Goal: Information Seeking & Learning: Learn about a topic

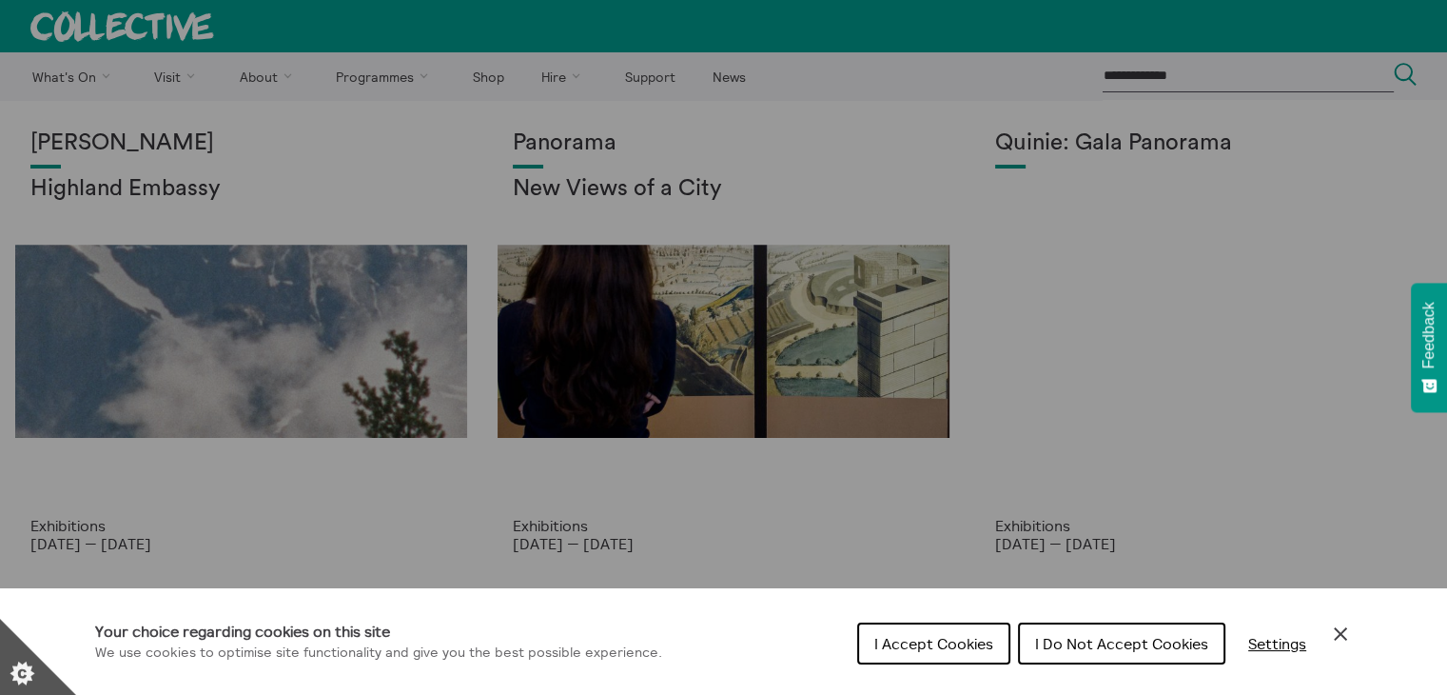
click at [1348, 628] on icon "Close Cookie Control" at bounding box center [1340, 633] width 23 height 23
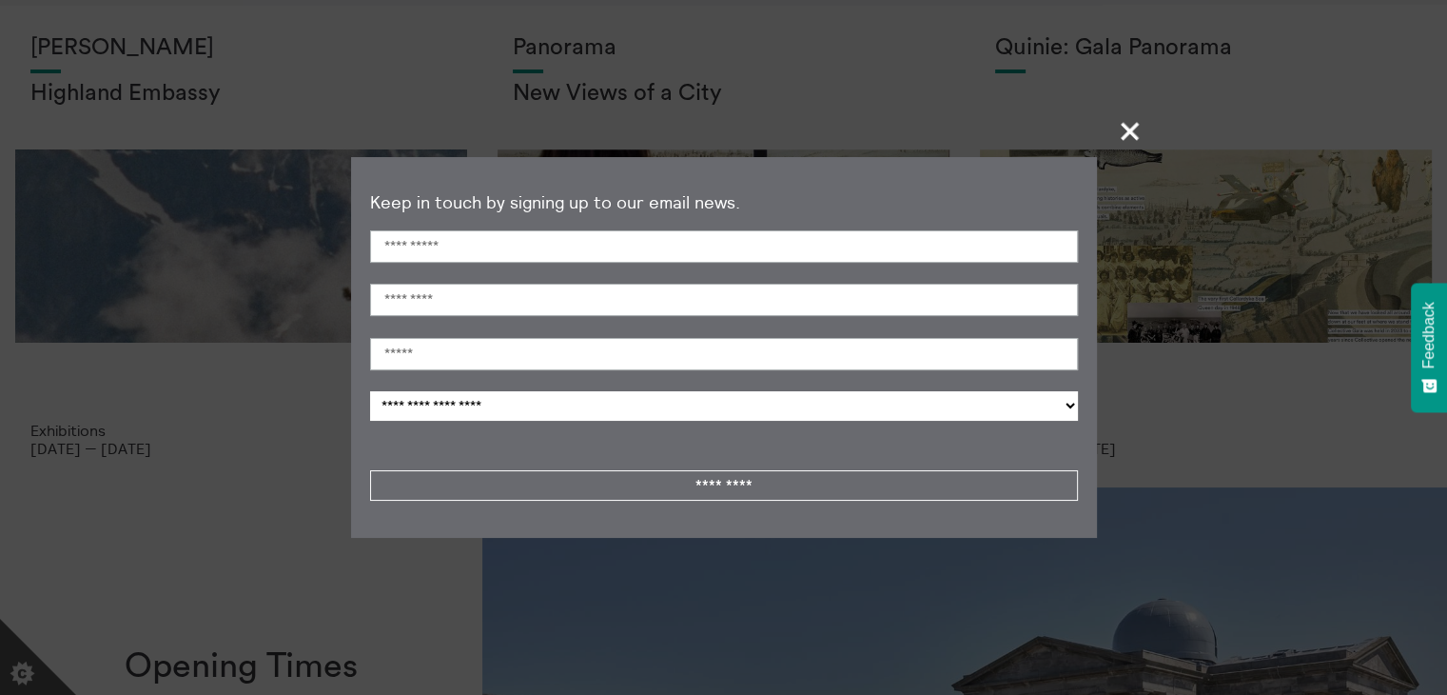
scroll to position [285, 0]
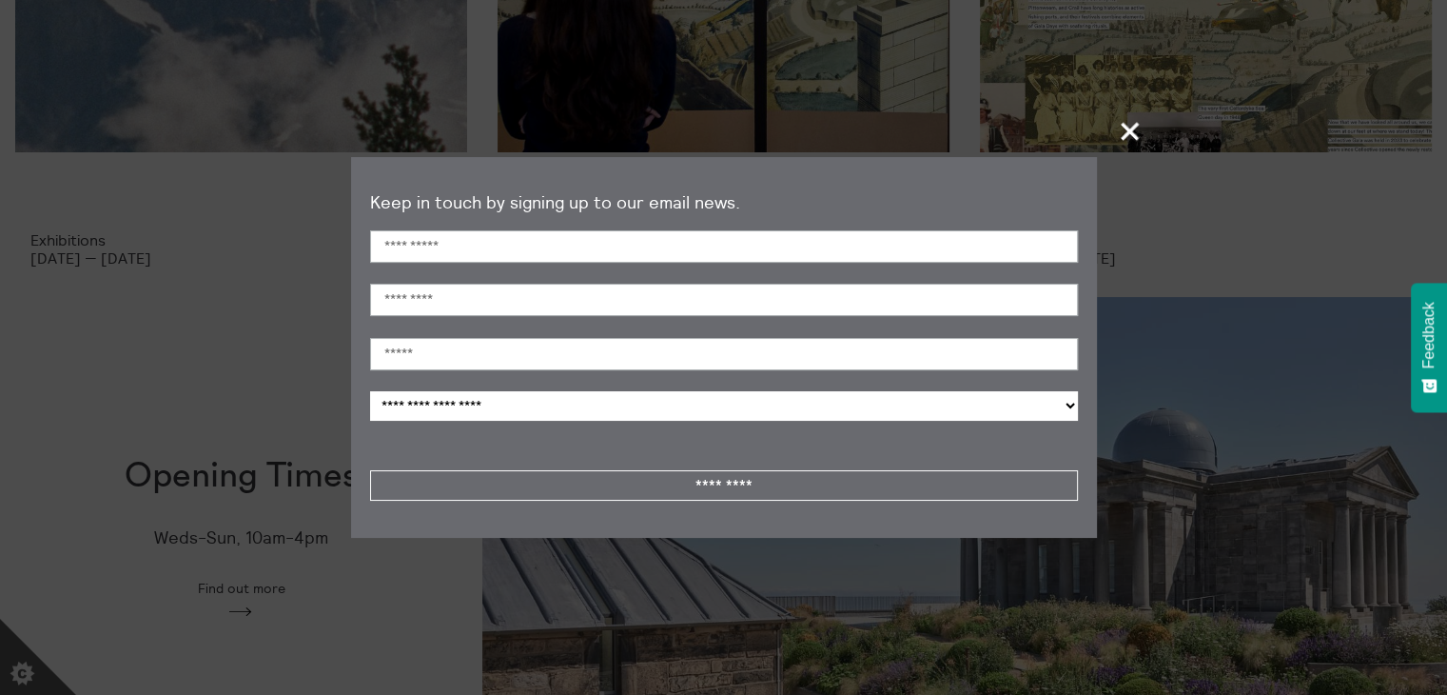
click at [1131, 127] on span "+" at bounding box center [1131, 131] width 56 height 56
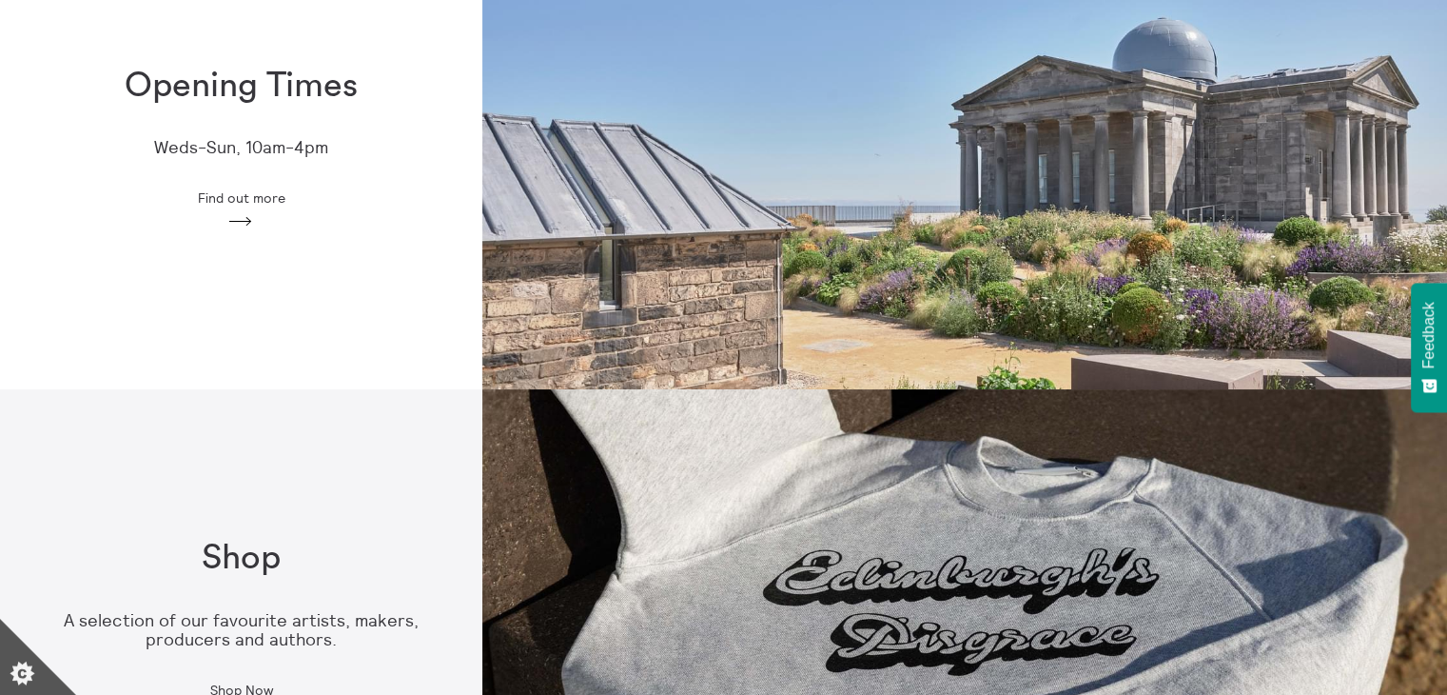
scroll to position [571, 0]
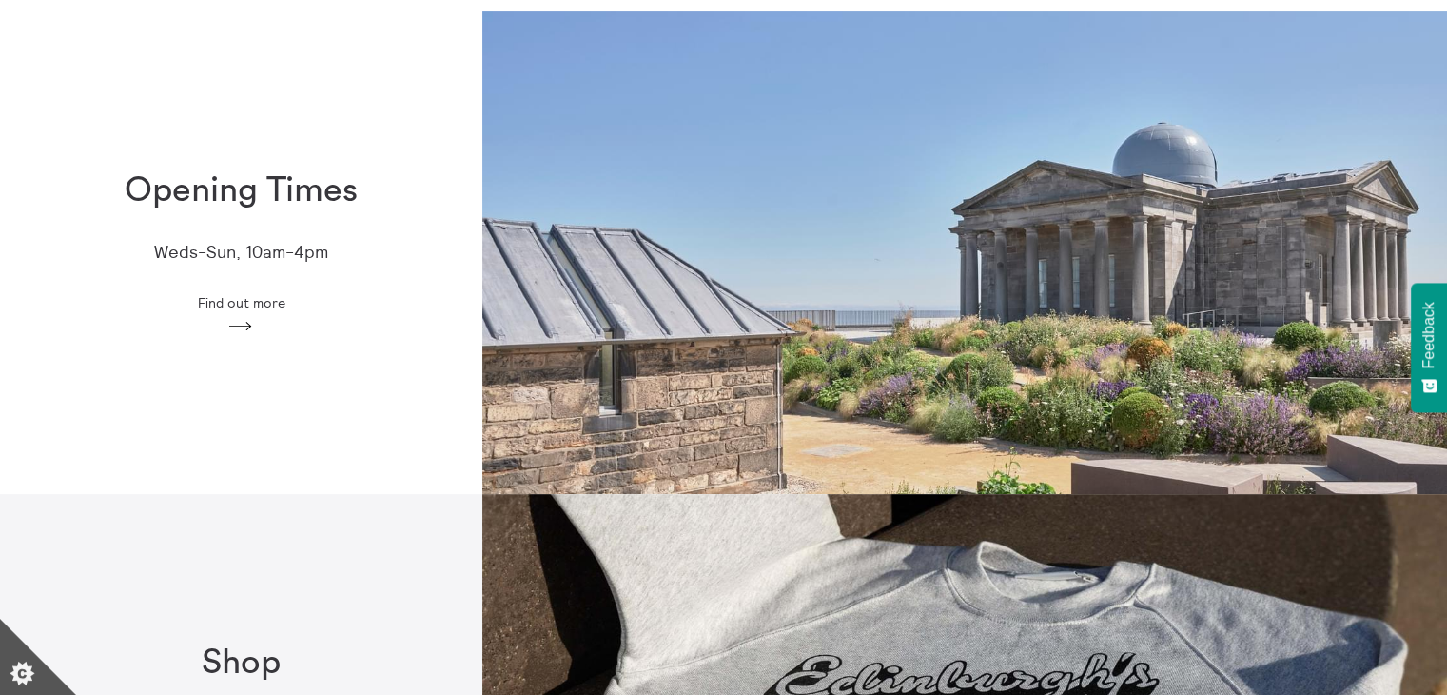
click at [253, 324] on icon "Arrow" at bounding box center [241, 326] width 30 height 17
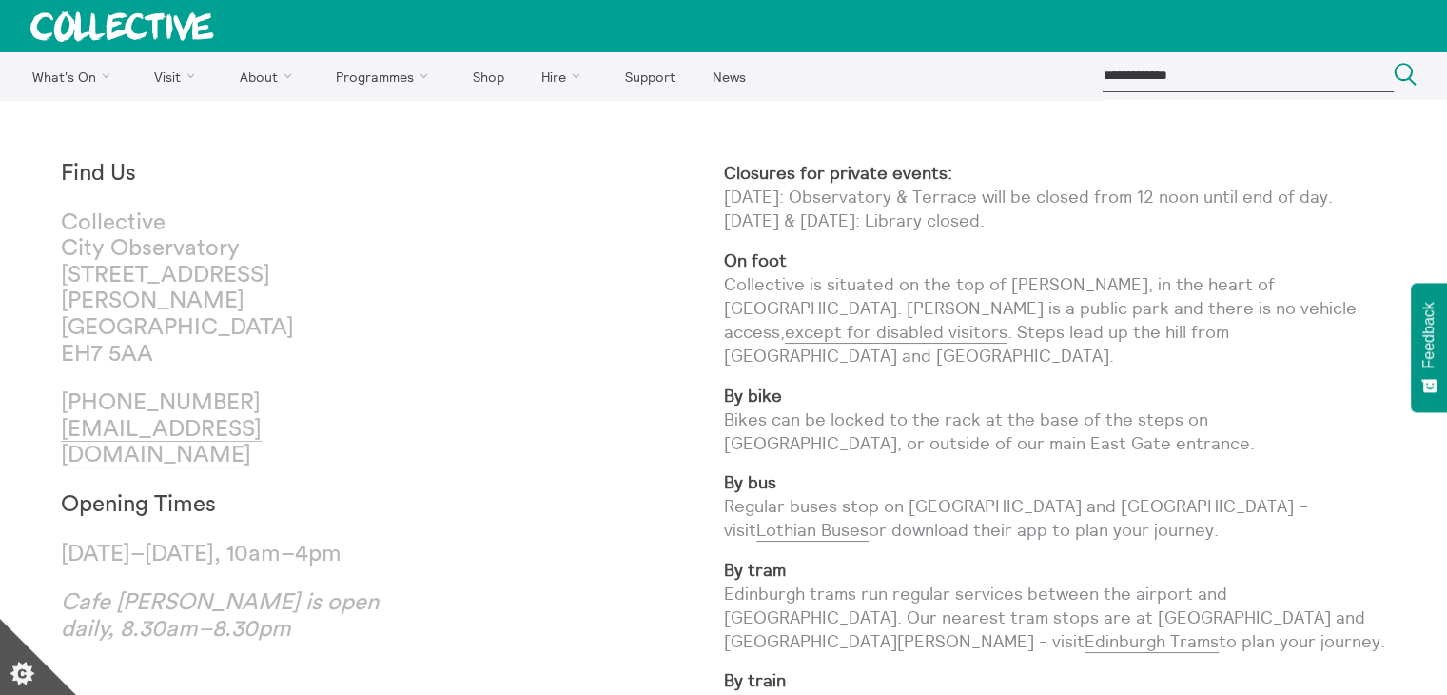
drag, startPoint x: 281, startPoint y: 503, endPoint x: 329, endPoint y: 534, distance: 57.3
click at [329, 541] on p "[DATE]–[DATE], 10am–4pm" at bounding box center [226, 554] width 331 height 27
click at [467, 518] on div "Find Us [GEOGRAPHIC_DATA] [STREET_ADDRESS][PERSON_NAME] [PHONE_NUMBER] [EMAIL_A…" at bounding box center [392, 605] width 663 height 889
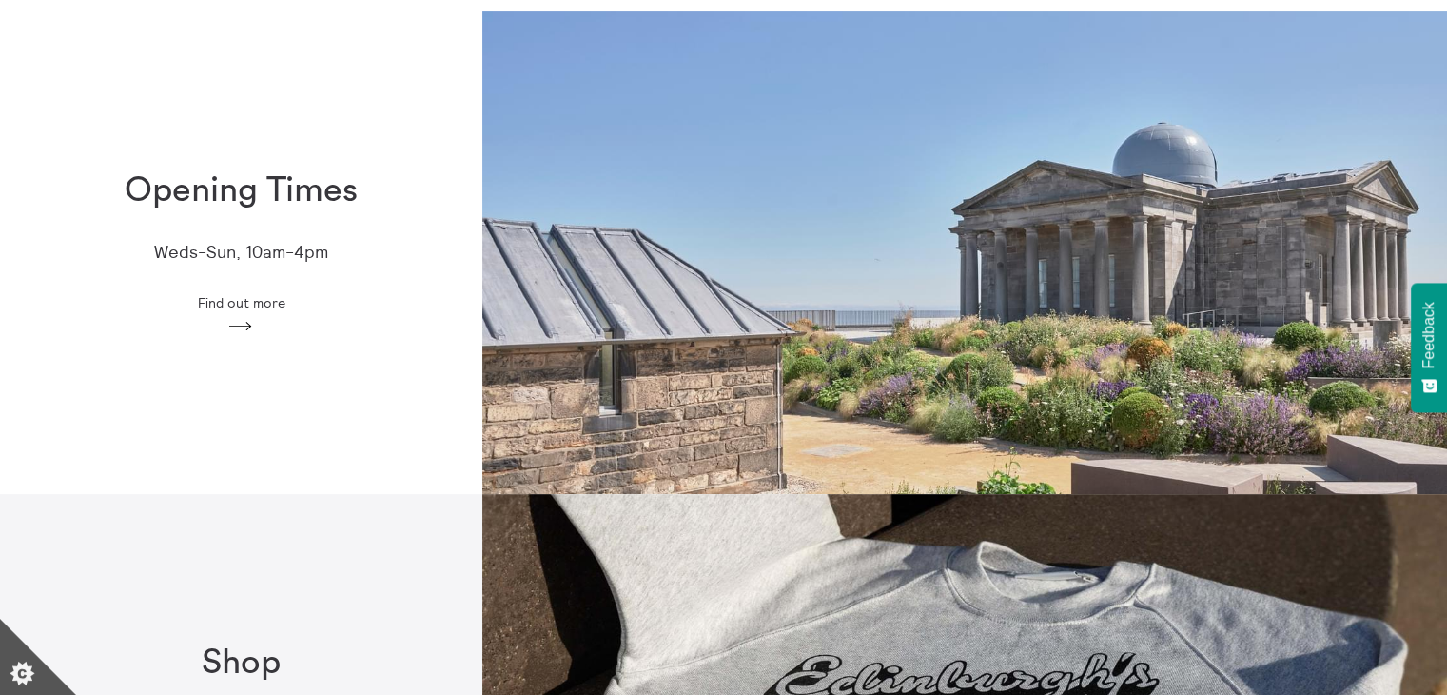
scroll to position [571, 0]
